Goal: Transaction & Acquisition: Purchase product/service

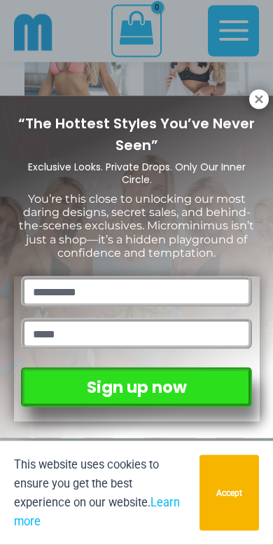
scroll to position [1115, 0]
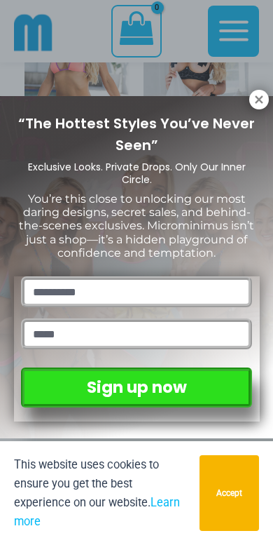
click at [254, 97] on icon at bounding box center [259, 99] width 13 height 13
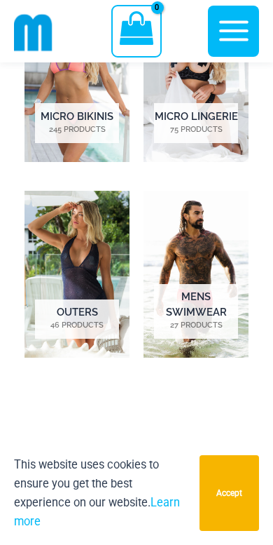
click at [63, 299] on h2 "Outers 46 Products" at bounding box center [77, 318] width 84 height 39
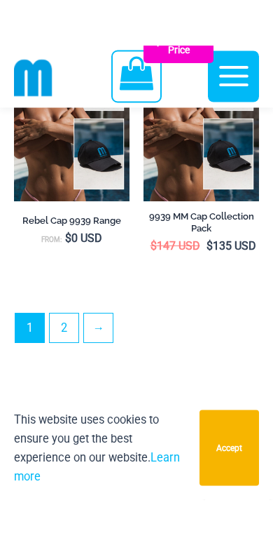
scroll to position [4872, 0]
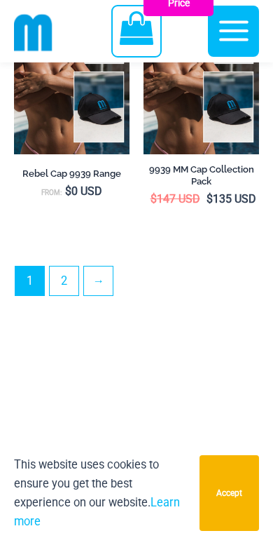
click at [67, 295] on link "2" at bounding box center [64, 280] width 29 height 29
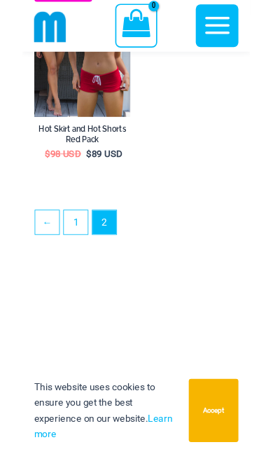
scroll to position [2331, 0]
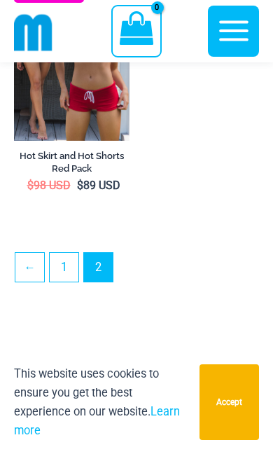
click at [64, 278] on link "1" at bounding box center [64, 267] width 29 height 29
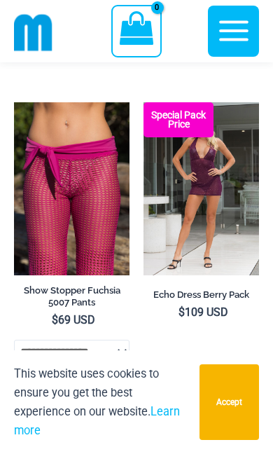
scroll to position [1473, 0]
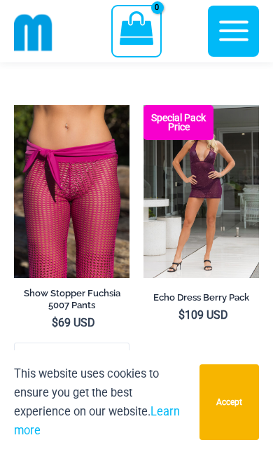
click at [144, 105] on img at bounding box center [144, 105] width 0 height 0
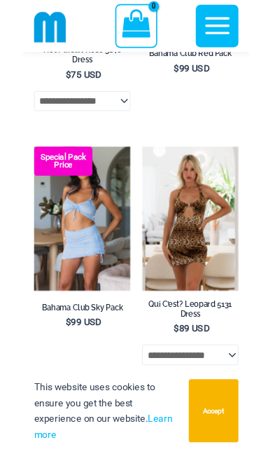
scroll to position [4371, 0]
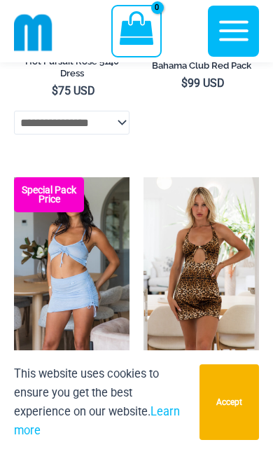
click at [144, 177] on img at bounding box center [144, 177] width 0 height 0
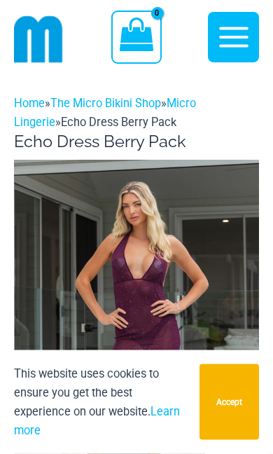
scroll to position [6, 0]
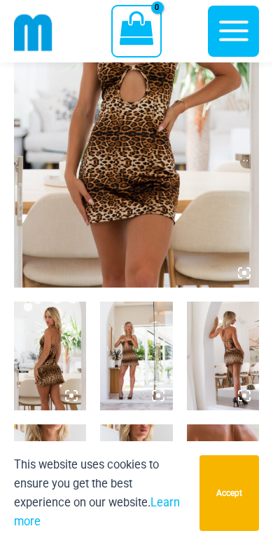
scroll to position [268, 0]
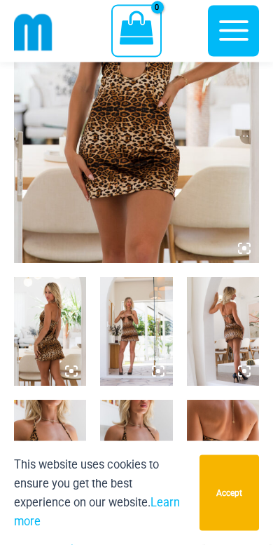
click at [236, 333] on img at bounding box center [223, 332] width 72 height 109
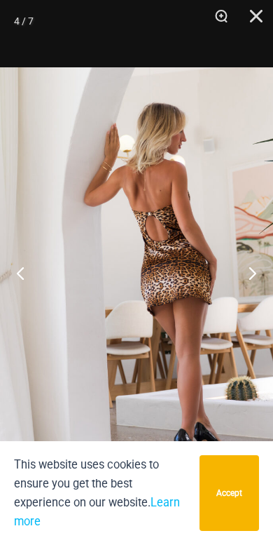
click at [25, 273] on button "Previous" at bounding box center [26, 273] width 53 height 70
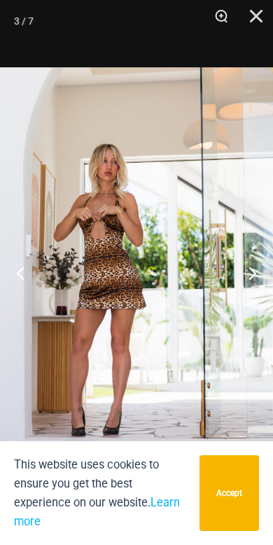
click at [254, 271] on button "Next" at bounding box center [247, 273] width 53 height 70
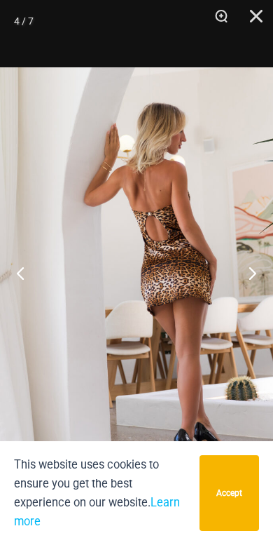
click at [268, 278] on button "Next" at bounding box center [247, 273] width 53 height 70
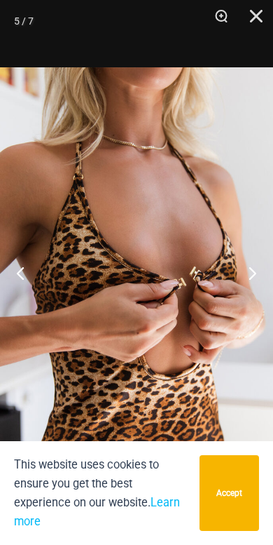
click at [254, 274] on button "Next" at bounding box center [247, 273] width 53 height 70
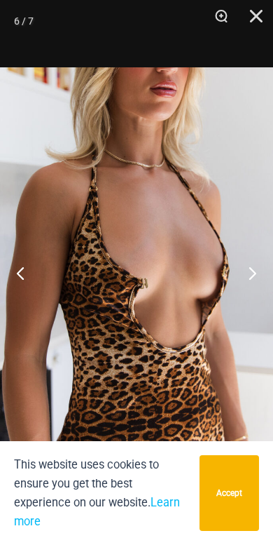
click at [253, 274] on button "Next" at bounding box center [247, 273] width 53 height 70
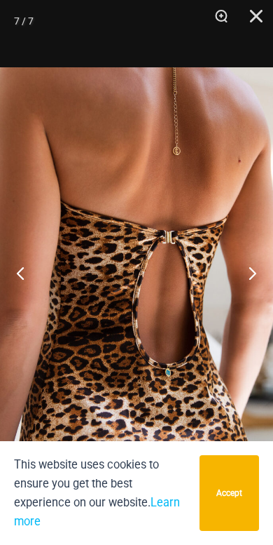
click at [253, 269] on button "Next" at bounding box center [247, 273] width 53 height 70
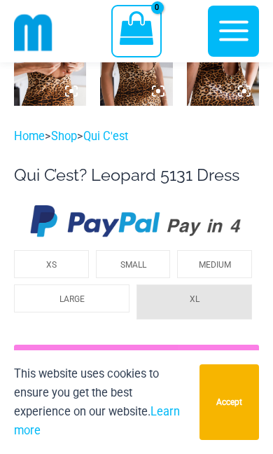
scroll to position [670, 0]
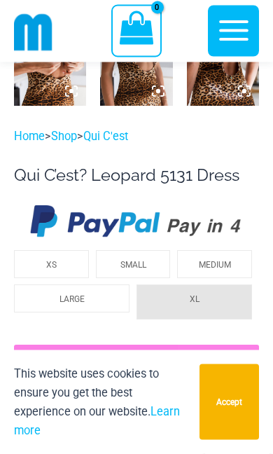
click at [222, 264] on span "MEDIUM" at bounding box center [215, 266] width 32 height 10
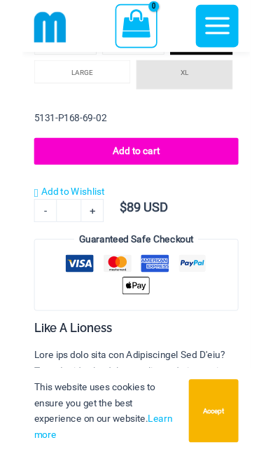
scroll to position [874, 0]
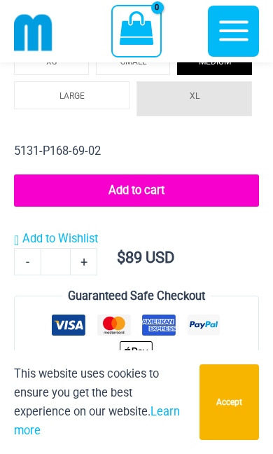
click at [151, 187] on button "Add to cart" at bounding box center [136, 191] width 245 height 32
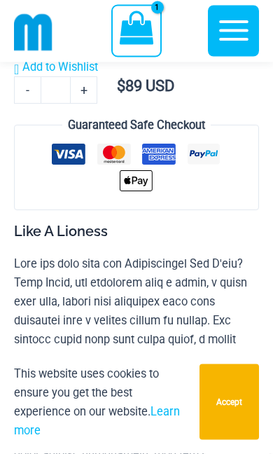
click at [224, 400] on button "Accept" at bounding box center [230, 403] width 60 height 76
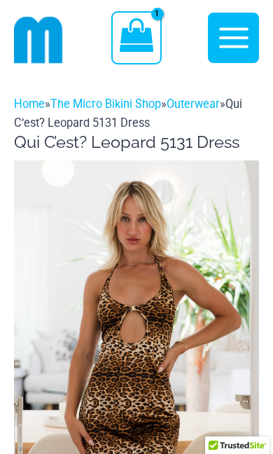
scroll to position [0, 0]
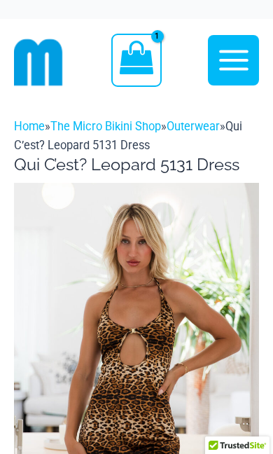
click at [207, 132] on link "Outerwear" at bounding box center [193, 126] width 53 height 13
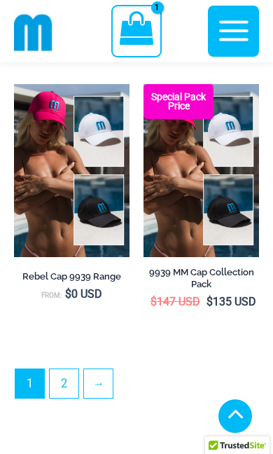
scroll to position [4768, 0]
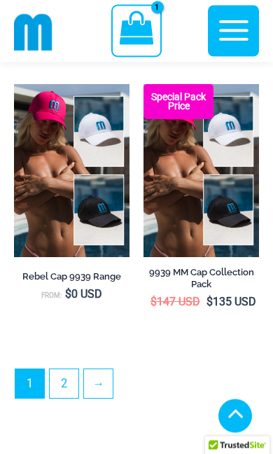
click at [101, 398] on link "→" at bounding box center [98, 384] width 29 height 29
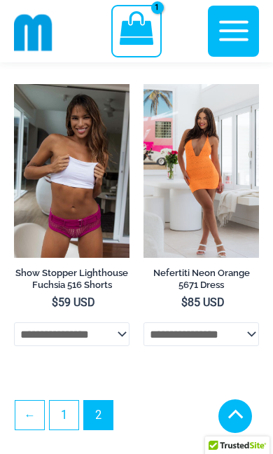
scroll to position [1908, 0]
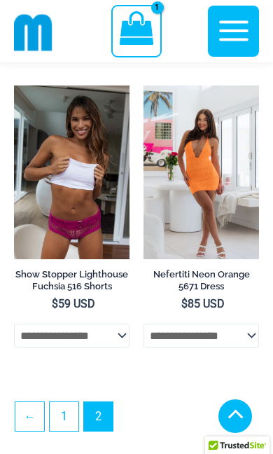
click at [144, 86] on img at bounding box center [144, 86] width 0 height 0
click at [250, 345] on select "**********" at bounding box center [202, 336] width 116 height 24
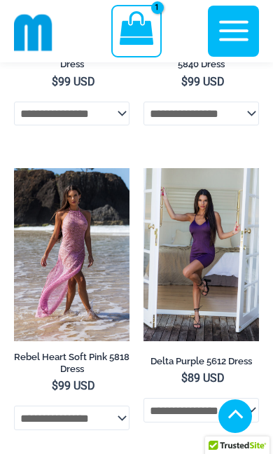
scroll to position [1198, 0]
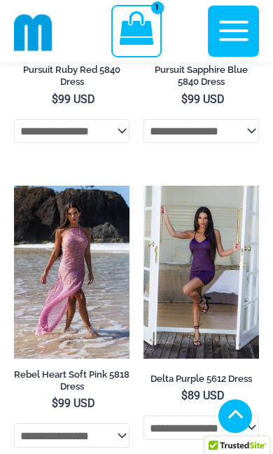
click at [144, 186] on img at bounding box center [144, 186] width 0 height 0
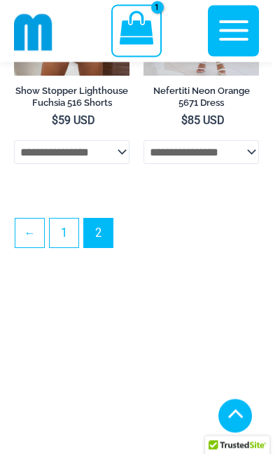
scroll to position [2092, 0]
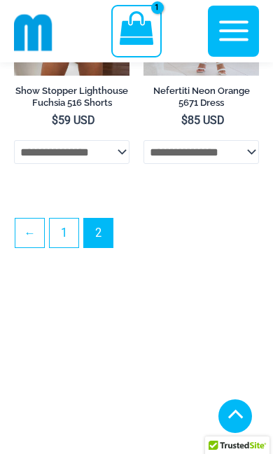
click at [71, 248] on link "1" at bounding box center [64, 233] width 29 height 29
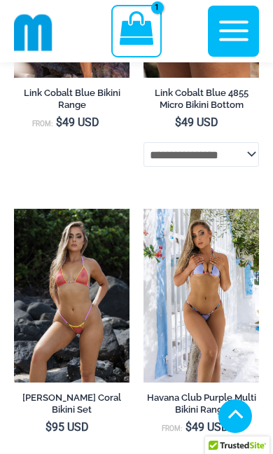
scroll to position [3366, 0]
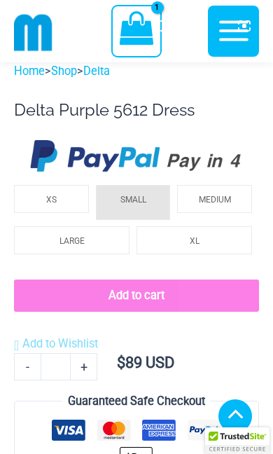
scroll to position [694, 0]
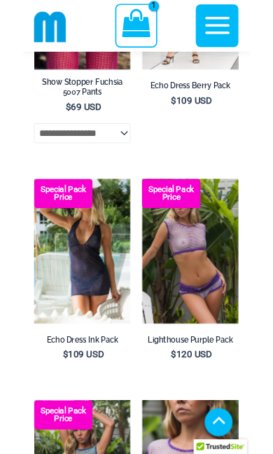
scroll to position [1667, 0]
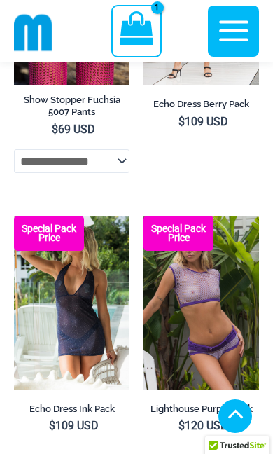
click at [14, 216] on img at bounding box center [14, 216] width 0 height 0
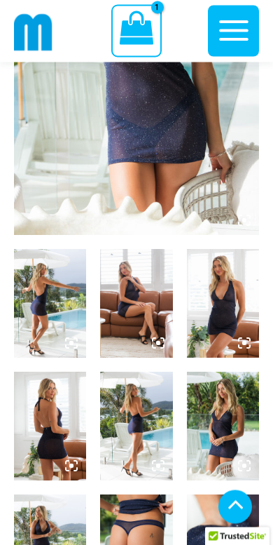
scroll to position [297, 0]
click at [234, 427] on img at bounding box center [223, 426] width 72 height 109
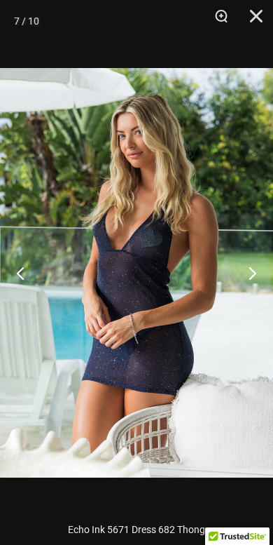
click at [261, 271] on button "Next" at bounding box center [247, 273] width 53 height 70
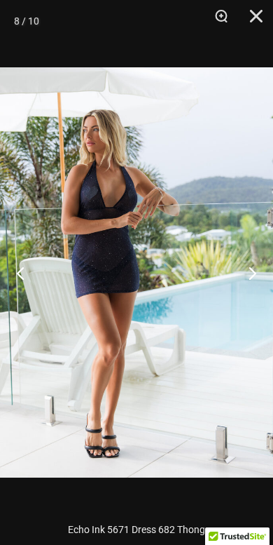
click at [262, 269] on button "Next" at bounding box center [247, 273] width 53 height 70
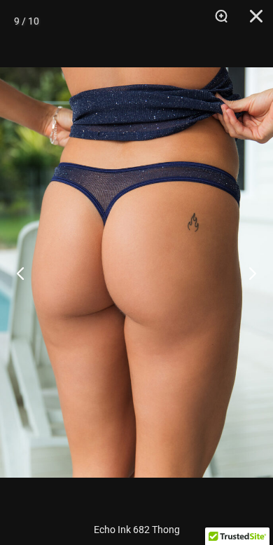
click at [27, 272] on button "Previous" at bounding box center [26, 273] width 53 height 70
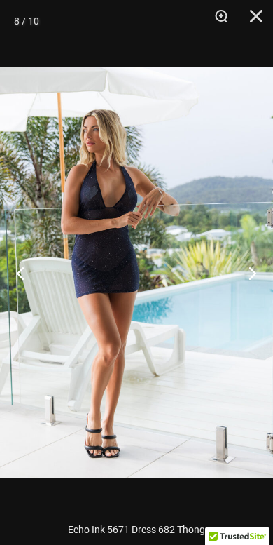
click at [28, 273] on button "Previous" at bounding box center [26, 273] width 53 height 70
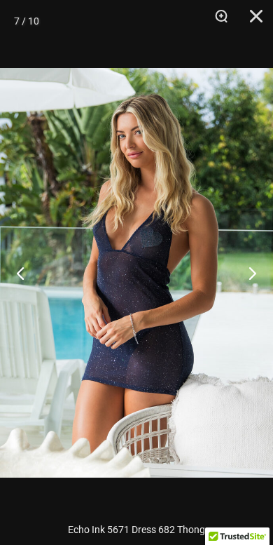
click at [30, 282] on button "Previous" at bounding box center [26, 273] width 53 height 70
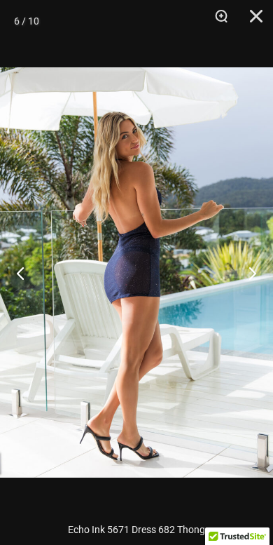
click at [29, 278] on button "Previous" at bounding box center [26, 273] width 53 height 70
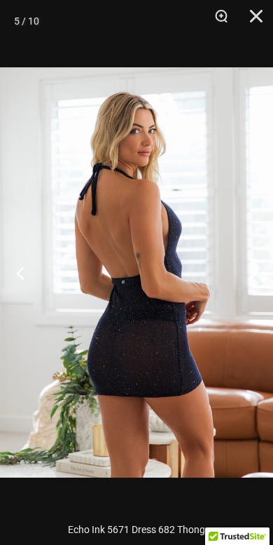
click at [29, 282] on button "Previous" at bounding box center [26, 273] width 53 height 70
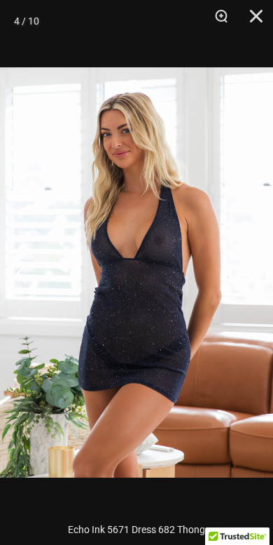
click at [253, 34] on button "Close" at bounding box center [251, 21] width 35 height 42
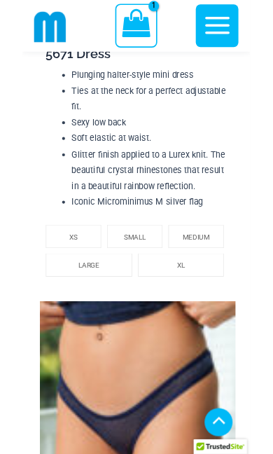
scroll to position [1360, 0]
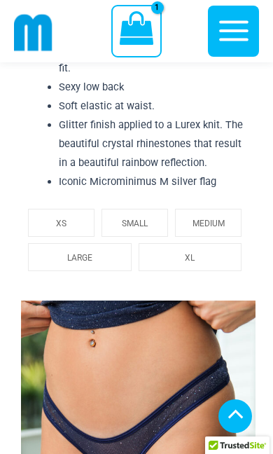
click at [218, 223] on span "MEDIUM" at bounding box center [209, 224] width 32 height 10
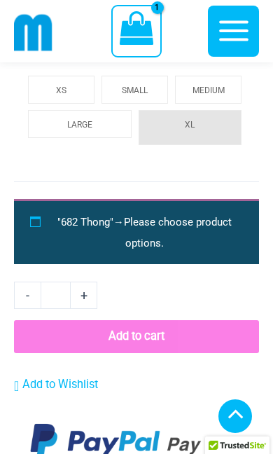
scroll to position [2242, 0]
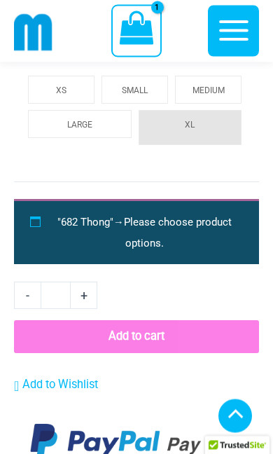
click at [151, 333] on button "Add to cart" at bounding box center [136, 337] width 245 height 32
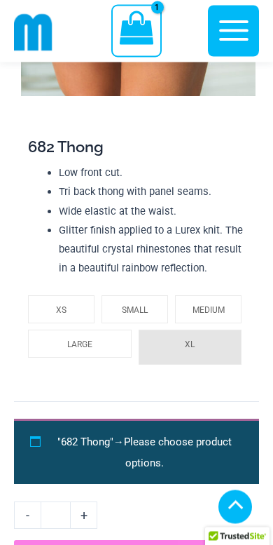
scroll to position [2023, 0]
click at [224, 310] on span "MEDIUM" at bounding box center [209, 310] width 32 height 10
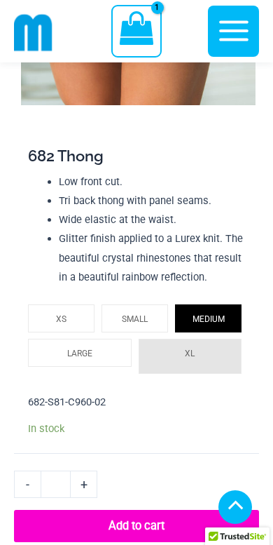
click at [155, 518] on button "Add to cart" at bounding box center [136, 526] width 245 height 32
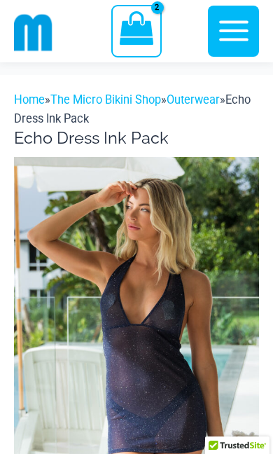
scroll to position [0, 0]
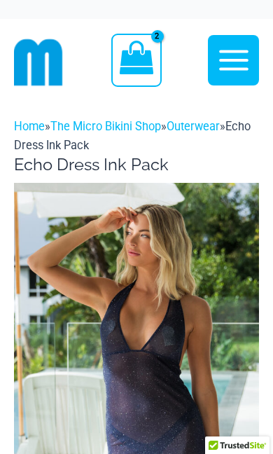
click at [141, 128] on link "The Micro Bikini Shop" at bounding box center [105, 126] width 111 height 13
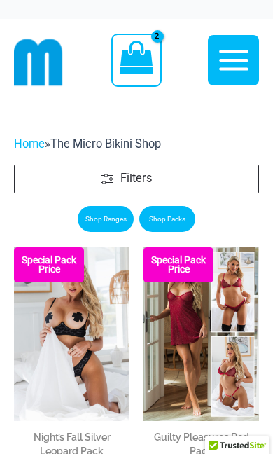
click at [34, 147] on link "Home" at bounding box center [29, 143] width 31 height 13
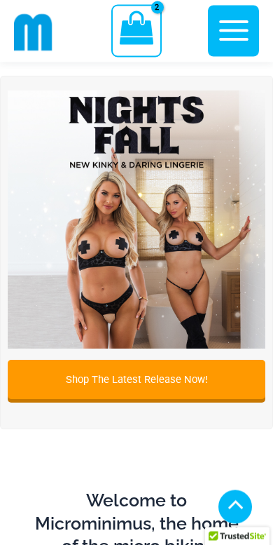
scroll to position [333, 0]
click at [210, 383] on link "Shop The Latest Release Now!" at bounding box center [137, 379] width 258 height 39
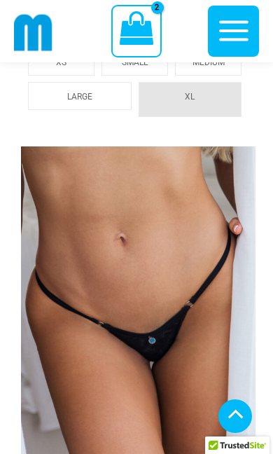
scroll to position [2431, 0]
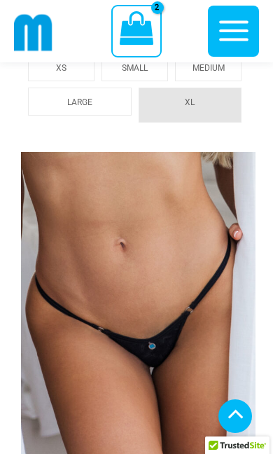
click at [147, 24] on icon "View Shopping Cart, 2 items" at bounding box center [137, 28] width 34 height 34
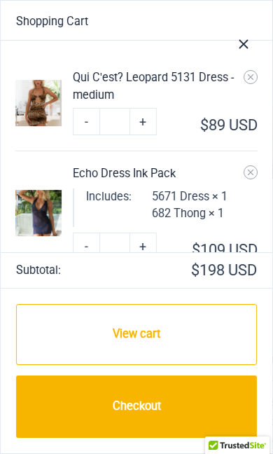
click at [215, 311] on link "View cart" at bounding box center [136, 334] width 241 height 61
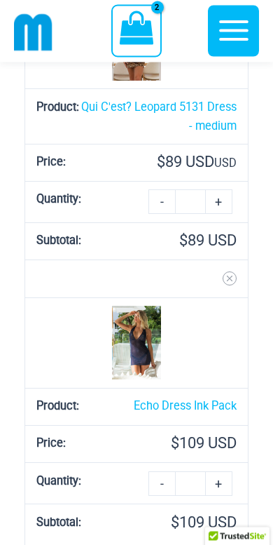
scroll to position [138, 0]
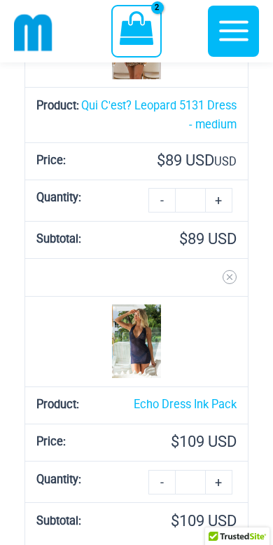
click at [232, 274] on icon "Remove Echo Dress Ink Pack from cart" at bounding box center [230, 277] width 10 height 10
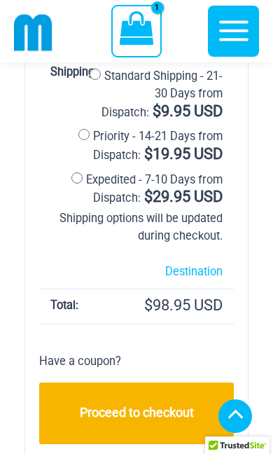
scroll to position [551, 0]
